Goal: Task Accomplishment & Management: Manage account settings

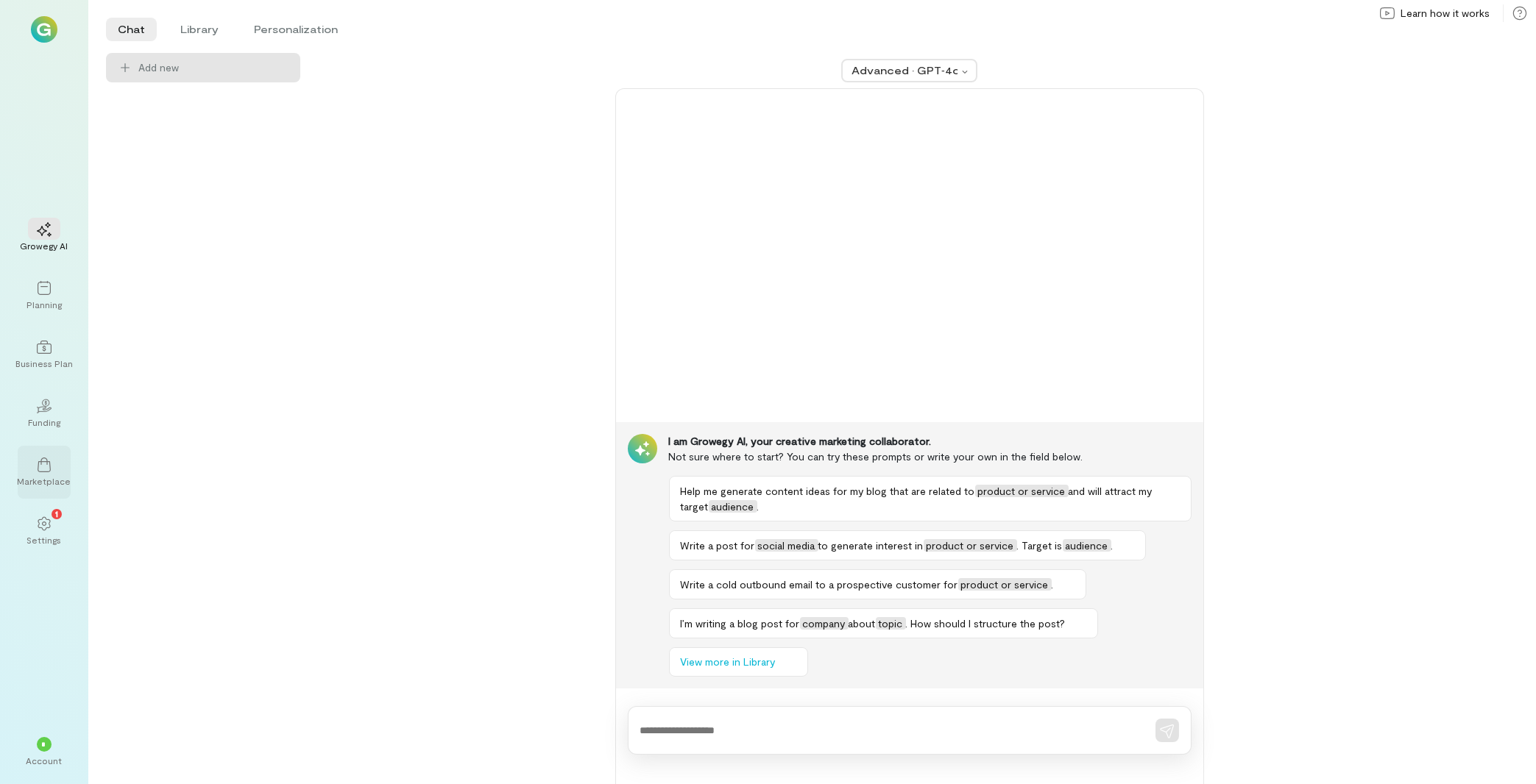
click at [28, 497] on div "Marketplace" at bounding box center [44, 472] width 53 height 53
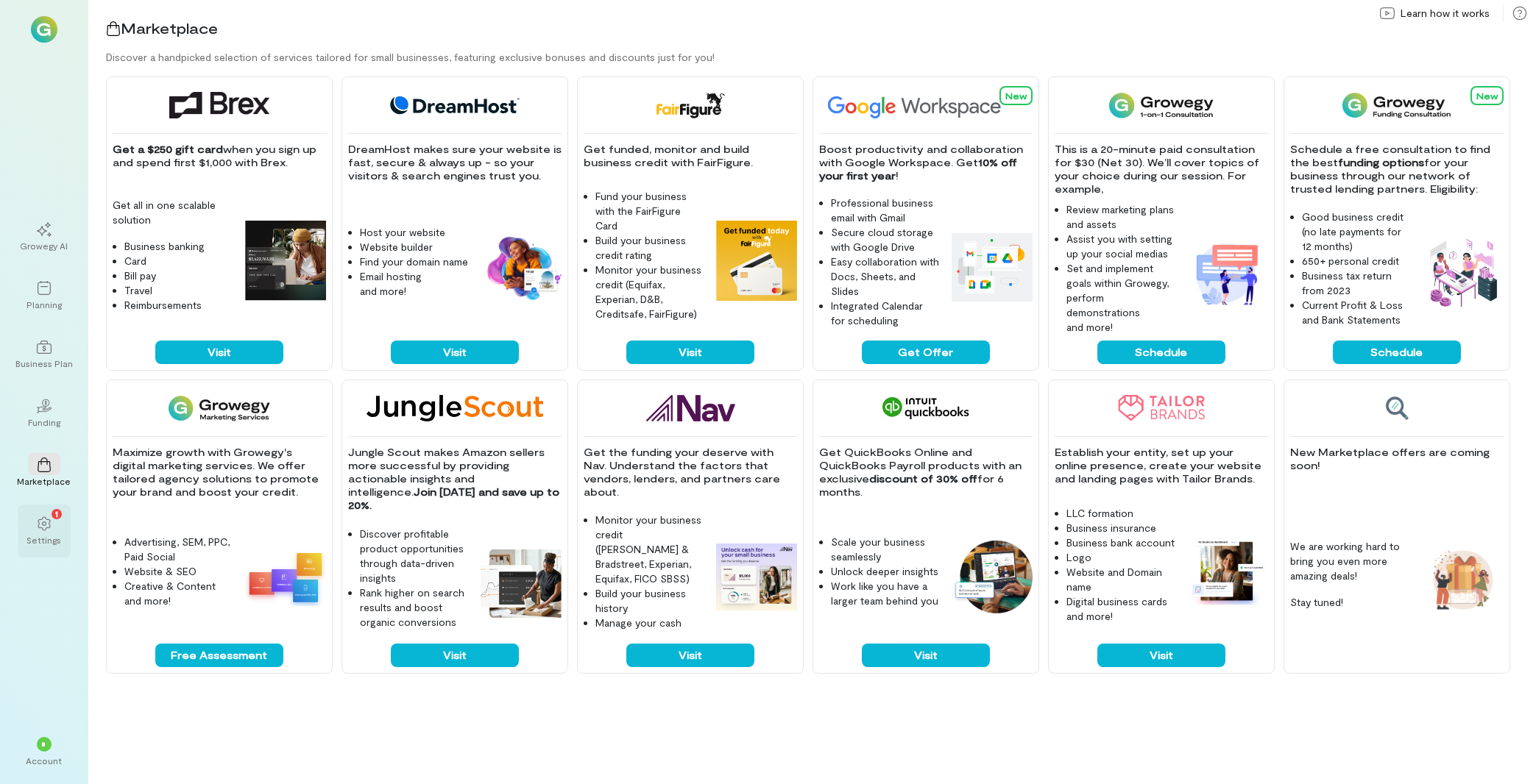
click at [63, 543] on div "1 Settings" at bounding box center [44, 530] width 53 height 53
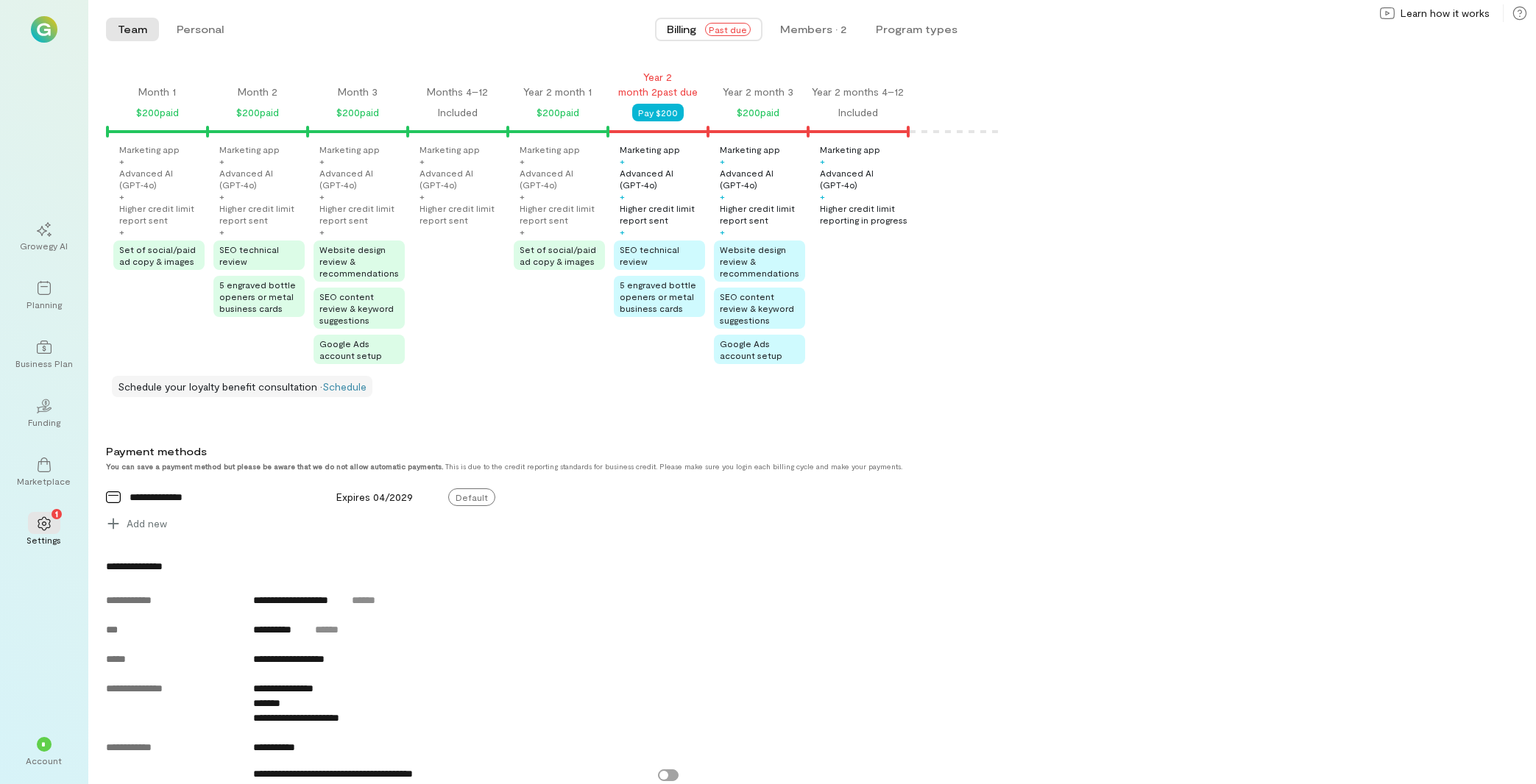
scroll to position [546, 0]
